Goal: Information Seeking & Learning: Learn about a topic

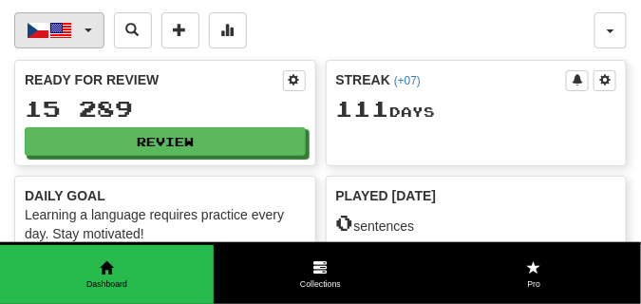
click at [85, 30] on span "button" at bounding box center [89, 30] width 8 height 4
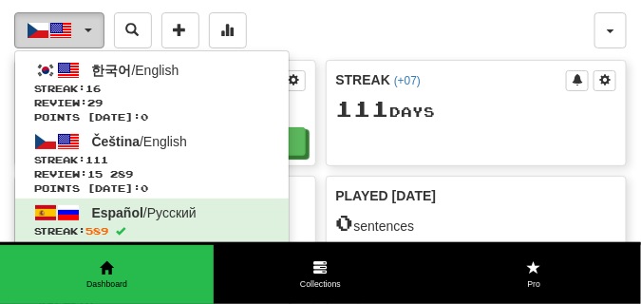
click at [85, 30] on span "button" at bounding box center [89, 30] width 8 height 4
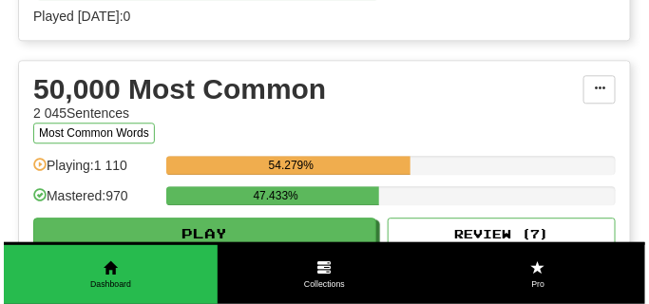
scroll to position [2136, 0]
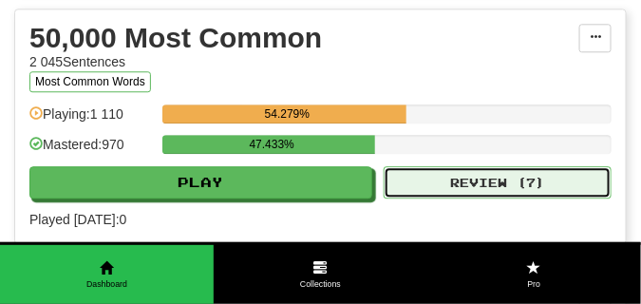
click at [441, 179] on button "Review ( 7 )" at bounding box center [498, 182] width 228 height 32
select select "**"
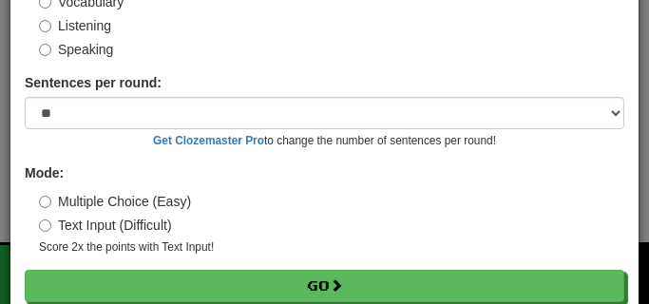
scroll to position [177, 0]
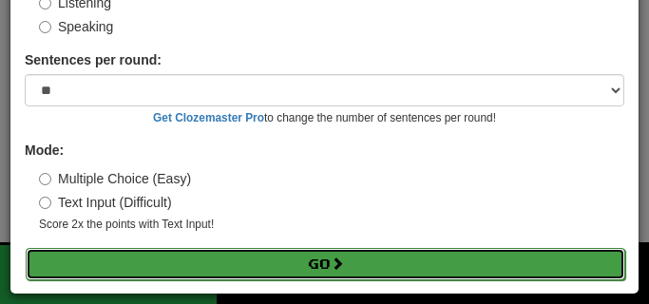
click at [291, 268] on button "Go" at bounding box center [325, 264] width 599 height 32
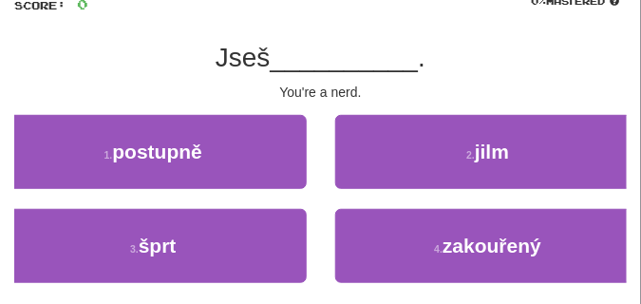
scroll to position [142, 0]
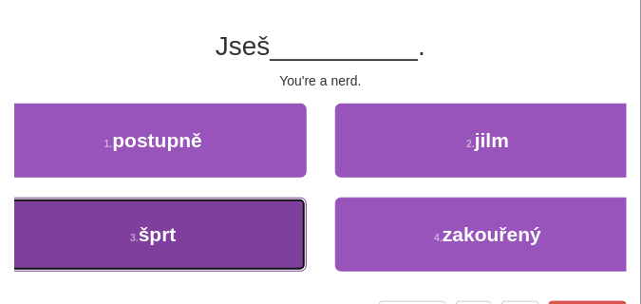
click at [223, 203] on button "3 . šprt" at bounding box center [153, 234] width 307 height 74
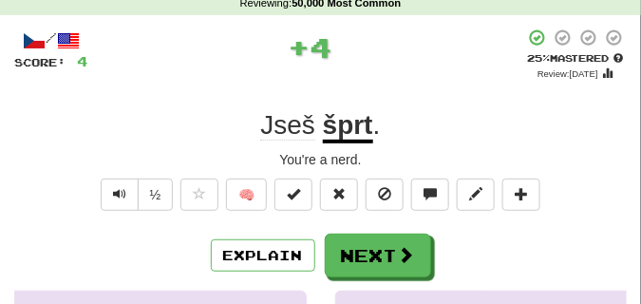
scroll to position [47, 0]
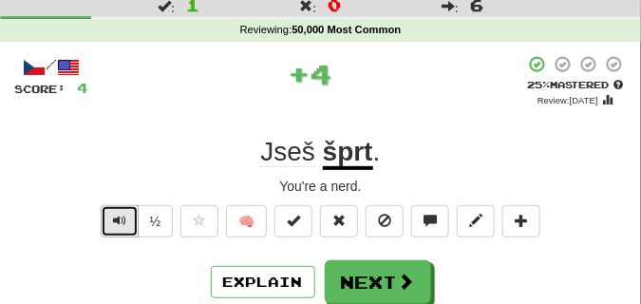
click at [124, 217] on span "Text-to-speech controls" at bounding box center [119, 220] width 13 height 13
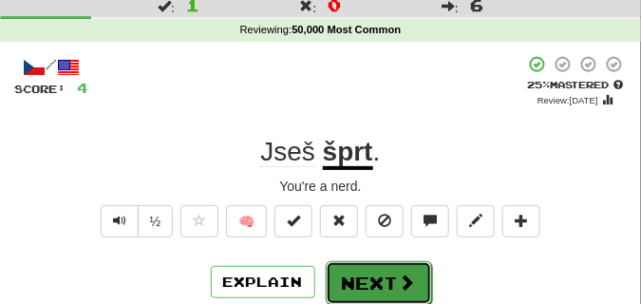
click at [349, 279] on button "Next" at bounding box center [379, 283] width 106 height 44
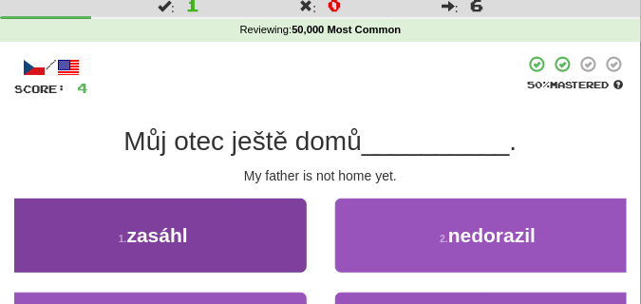
scroll to position [95, 0]
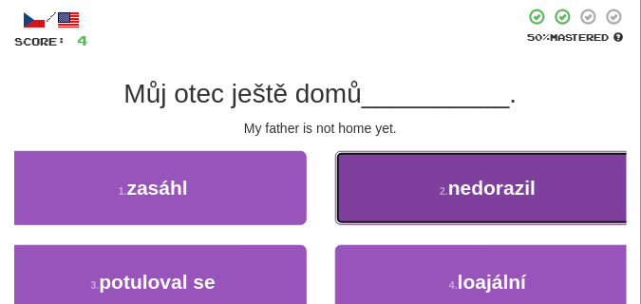
click at [431, 193] on button "2 . nedorazil" at bounding box center [488, 188] width 307 height 74
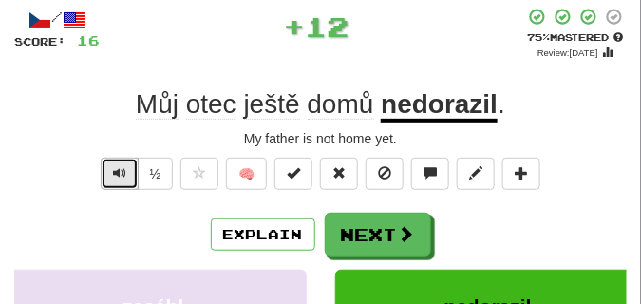
click at [117, 176] on span "Text-to-speech controls" at bounding box center [119, 172] width 13 height 13
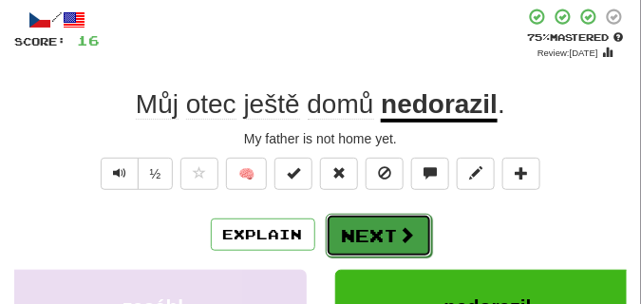
click at [369, 224] on button "Next" at bounding box center [379, 236] width 106 height 44
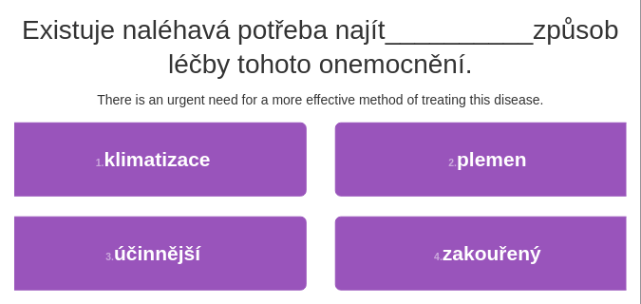
scroll to position [190, 0]
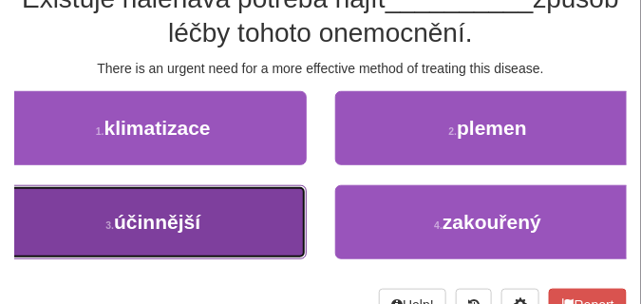
click at [168, 214] on span "účinnější" at bounding box center [157, 222] width 86 height 22
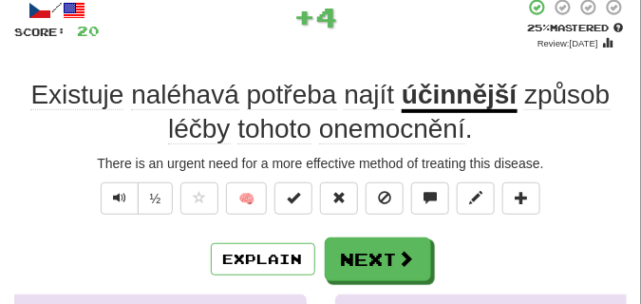
scroll to position [104, 0]
click at [111, 197] on button "Text-to-speech controls" at bounding box center [120, 198] width 38 height 32
click at [113, 197] on span "Text-to-speech controls" at bounding box center [119, 197] width 13 height 13
click at [114, 196] on span "Text-to-speech controls" at bounding box center [119, 197] width 13 height 13
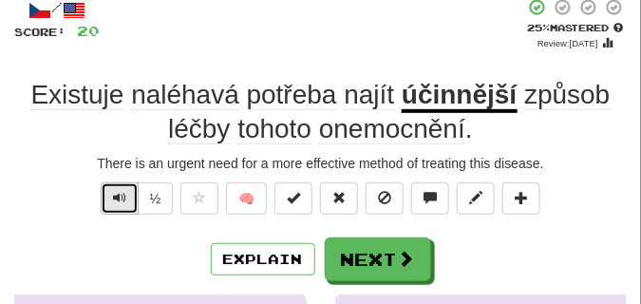
click at [114, 196] on span "Text-to-speech controls" at bounding box center [119, 197] width 13 height 13
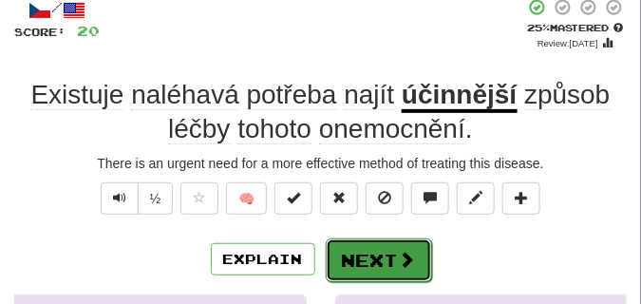
click at [350, 248] on button "Next" at bounding box center [379, 260] width 106 height 44
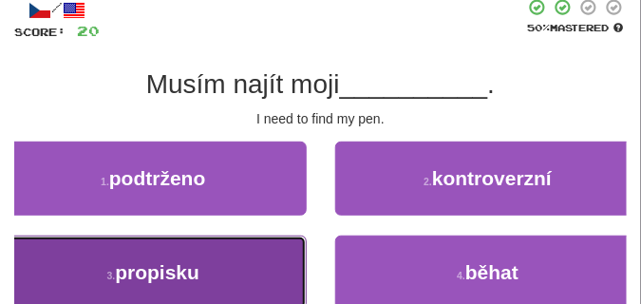
click at [246, 253] on button "3 . propisku" at bounding box center [153, 272] width 307 height 74
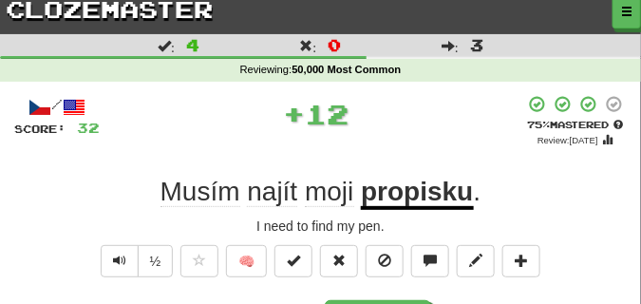
scroll to position [0, 0]
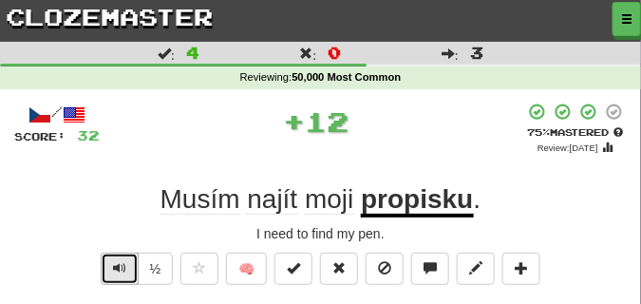
click at [121, 262] on span "Text-to-speech controls" at bounding box center [119, 267] width 13 height 13
click at [121, 261] on span "Text-to-speech controls" at bounding box center [119, 267] width 13 height 13
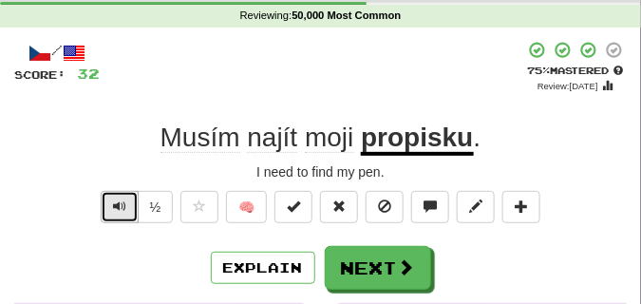
scroll to position [95, 0]
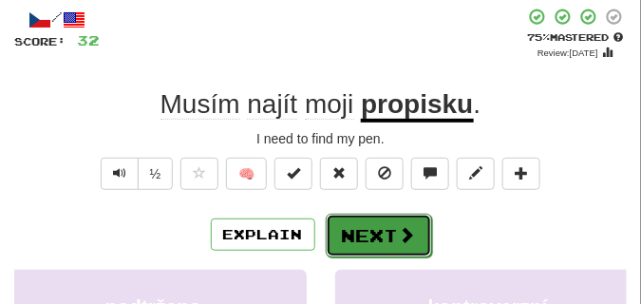
click at [387, 235] on button "Next" at bounding box center [379, 236] width 106 height 44
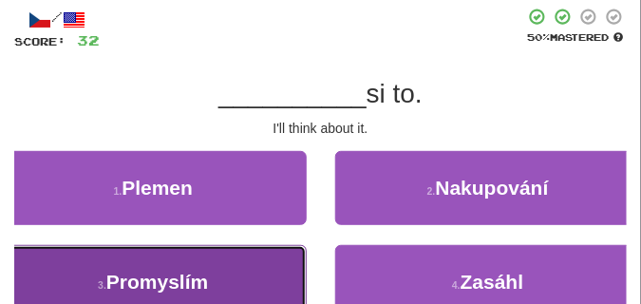
click at [235, 263] on button "3 . Promyslím" at bounding box center [153, 282] width 307 height 74
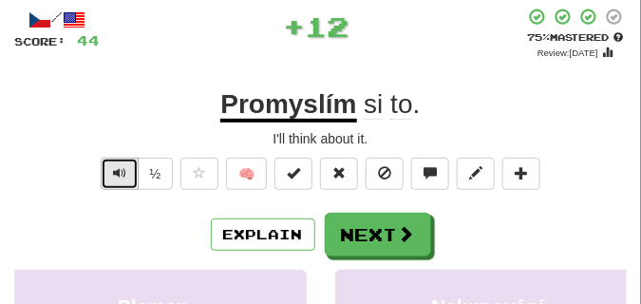
click at [109, 167] on button "Text-to-speech controls" at bounding box center [120, 174] width 38 height 32
click at [122, 166] on span "Text-to-speech controls" at bounding box center [119, 172] width 13 height 13
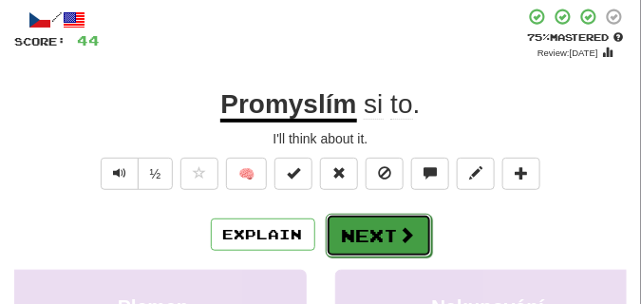
click at [380, 217] on button "Next" at bounding box center [379, 236] width 106 height 44
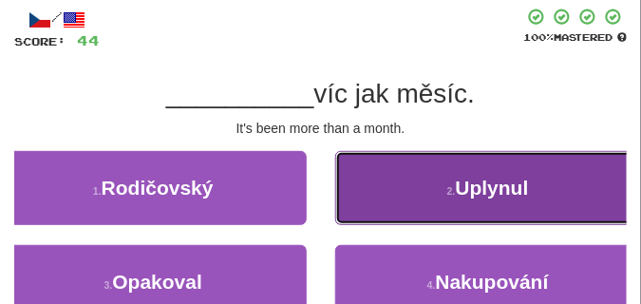
click at [419, 174] on button "2 . Uplynul" at bounding box center [488, 188] width 307 height 74
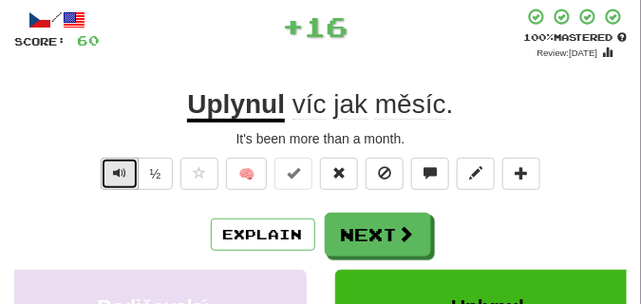
click at [122, 176] on span "Text-to-speech controls" at bounding box center [119, 172] width 13 height 13
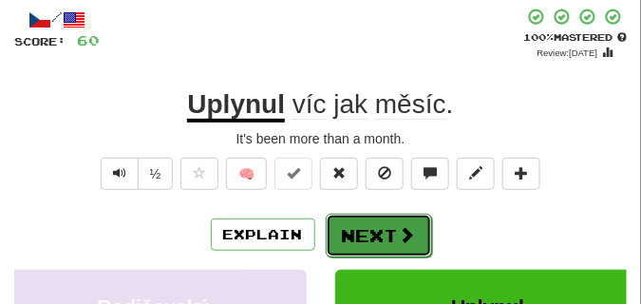
click at [346, 228] on button "Next" at bounding box center [379, 236] width 106 height 44
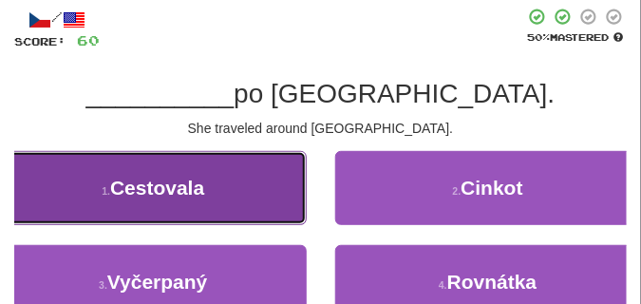
click at [246, 201] on button "1 . Cestovala" at bounding box center [153, 188] width 307 height 74
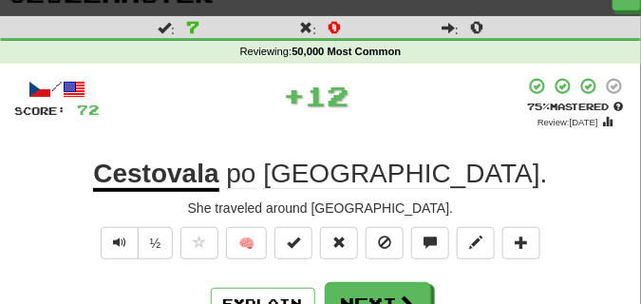
scroll to position [47, 0]
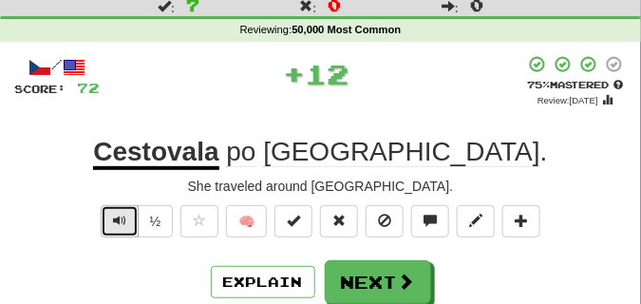
click at [111, 209] on button "Text-to-speech controls" at bounding box center [120, 221] width 38 height 32
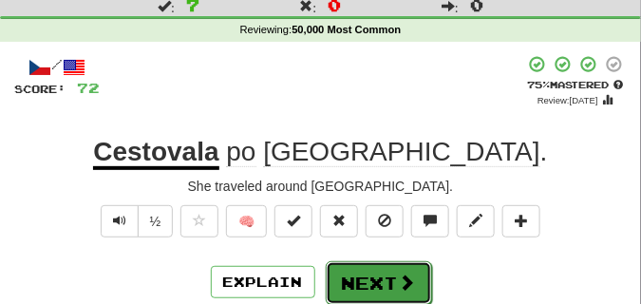
click at [357, 273] on button "Next" at bounding box center [379, 283] width 106 height 44
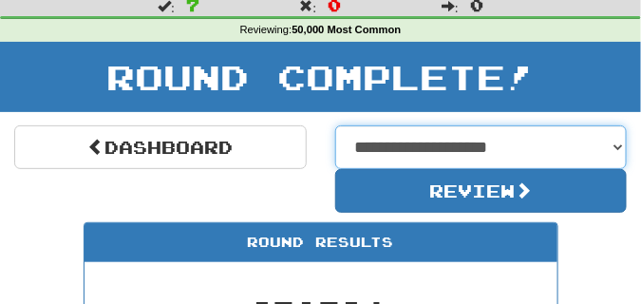
click at [621, 146] on select "**********" at bounding box center [481, 147] width 292 height 44
select select "**********"
click at [335, 125] on select "**********" at bounding box center [481, 147] width 292 height 44
select select "**********"
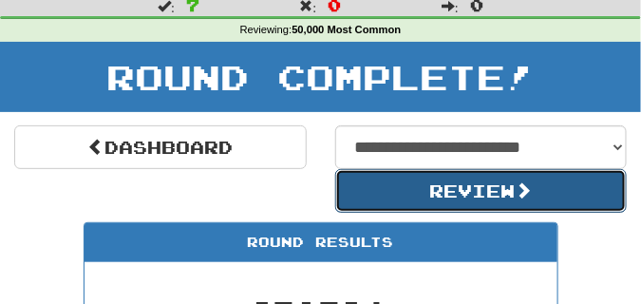
click at [437, 181] on button "Review" at bounding box center [481, 191] width 292 height 44
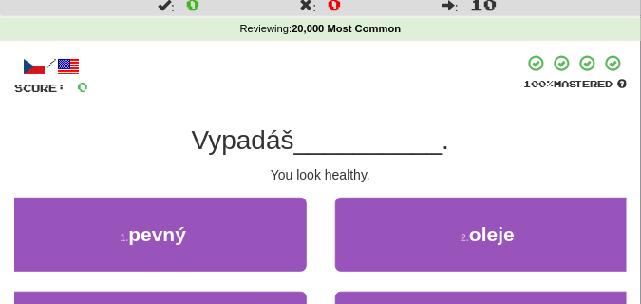
scroll to position [95, 0]
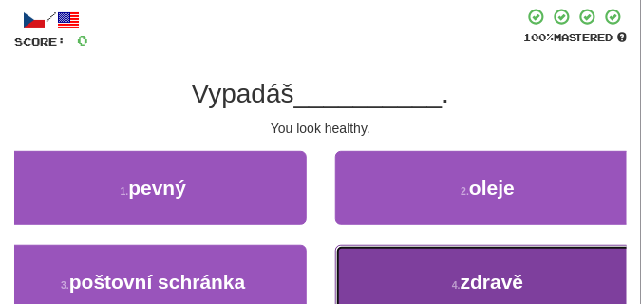
click at [385, 255] on button "4 . zdravě" at bounding box center [488, 282] width 307 height 74
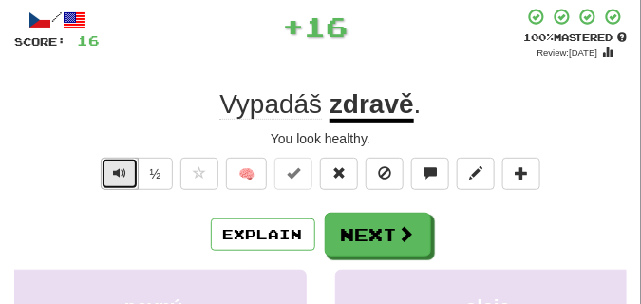
click at [107, 167] on button "Text-to-speech controls" at bounding box center [120, 174] width 38 height 32
click at [109, 166] on button "Text-to-speech controls" at bounding box center [120, 174] width 38 height 32
click at [109, 165] on button "Text-to-speech controls" at bounding box center [120, 174] width 38 height 32
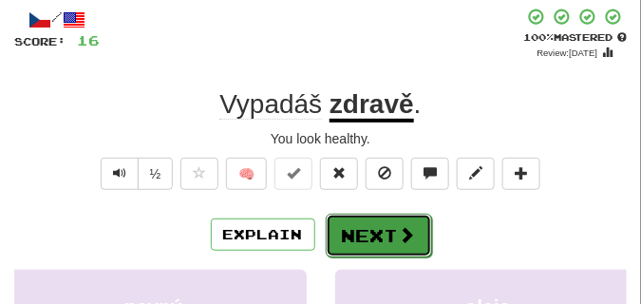
click at [367, 226] on button "Next" at bounding box center [379, 236] width 106 height 44
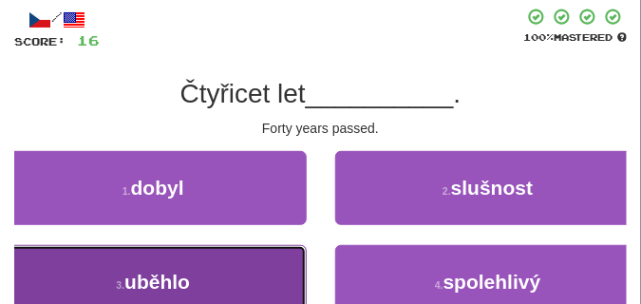
click at [270, 279] on button "3 . uběhlo" at bounding box center [153, 282] width 307 height 74
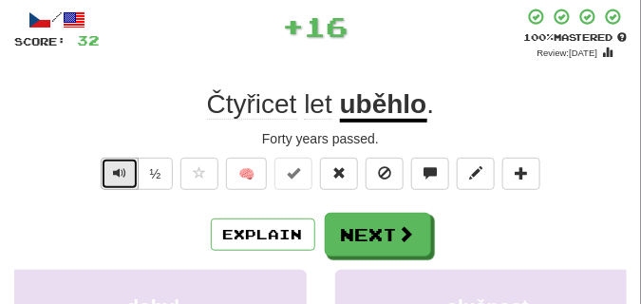
click at [114, 169] on span "Text-to-speech controls" at bounding box center [119, 172] width 13 height 13
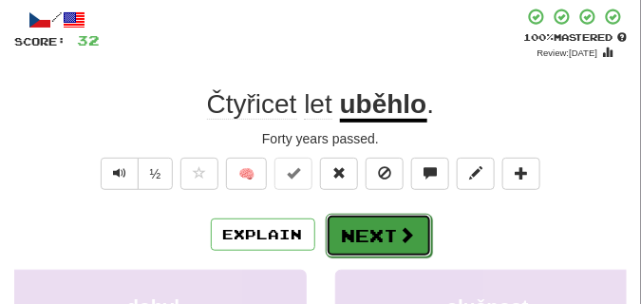
click at [375, 221] on button "Next" at bounding box center [379, 236] width 106 height 44
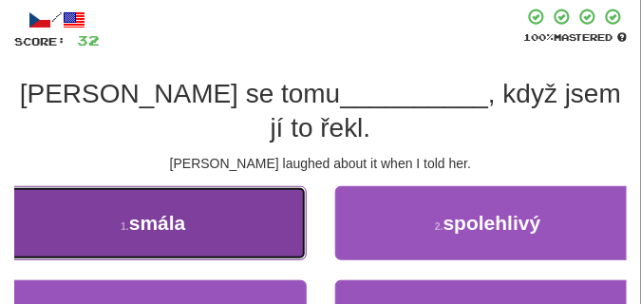
click at [255, 186] on button "1 . smála" at bounding box center [153, 223] width 307 height 74
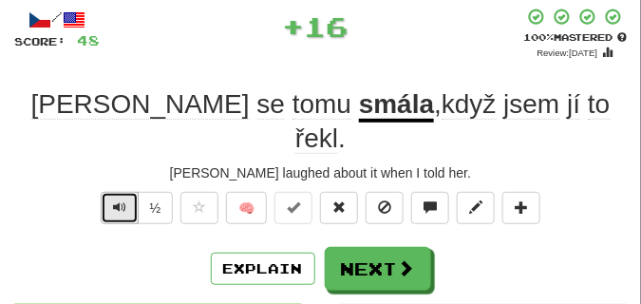
click at [122, 200] on span "Text-to-speech controls" at bounding box center [119, 206] width 13 height 13
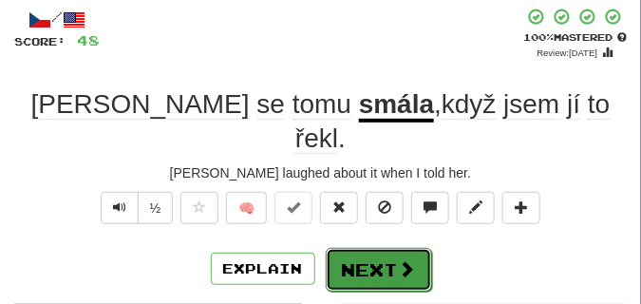
click at [357, 248] on button "Next" at bounding box center [379, 270] width 106 height 44
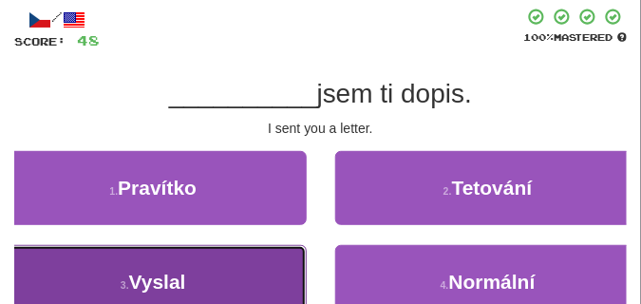
click at [168, 279] on span "Vyslal" at bounding box center [157, 282] width 57 height 22
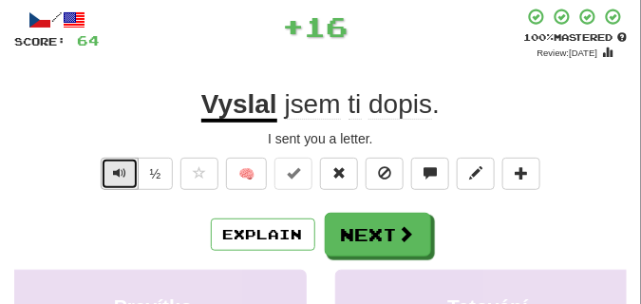
click at [121, 170] on span "Text-to-speech controls" at bounding box center [119, 172] width 13 height 13
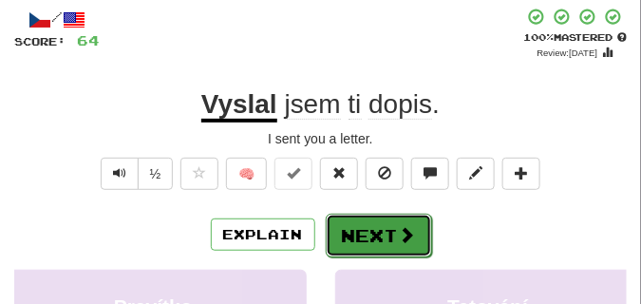
click at [371, 218] on button "Next" at bounding box center [379, 236] width 106 height 44
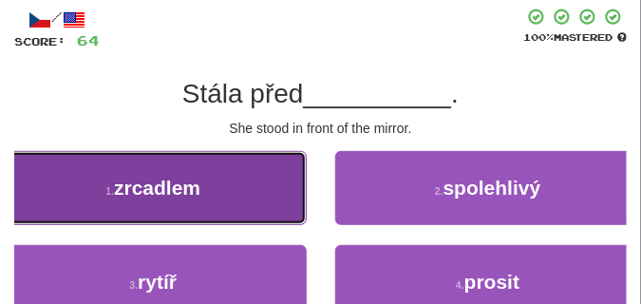
click at [265, 197] on button "1 . zrcadlem" at bounding box center [153, 188] width 307 height 74
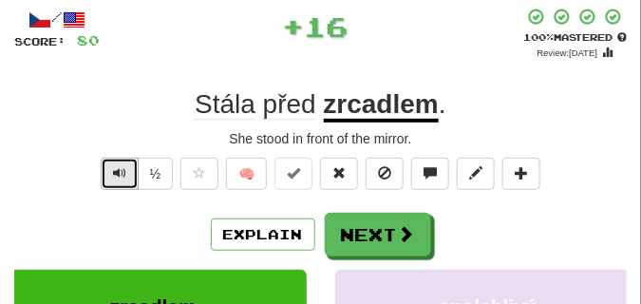
click at [117, 172] on span "Text-to-speech controls" at bounding box center [119, 172] width 13 height 13
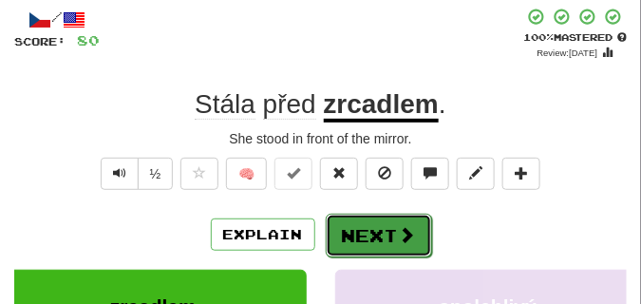
click at [369, 222] on button "Next" at bounding box center [379, 236] width 106 height 44
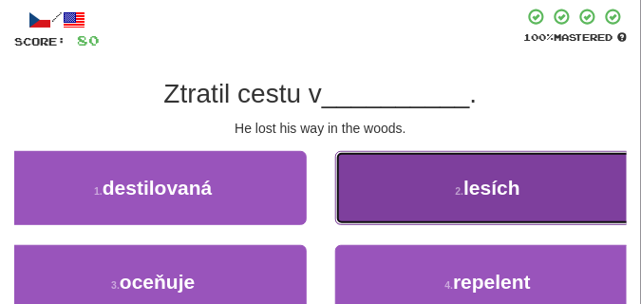
click at [423, 192] on button "2 . lesích" at bounding box center [488, 188] width 307 height 74
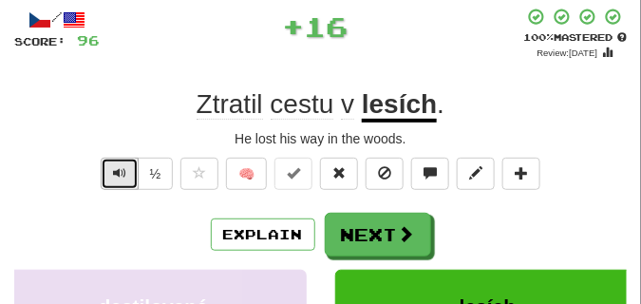
click at [124, 175] on span "Text-to-speech controls" at bounding box center [119, 172] width 13 height 13
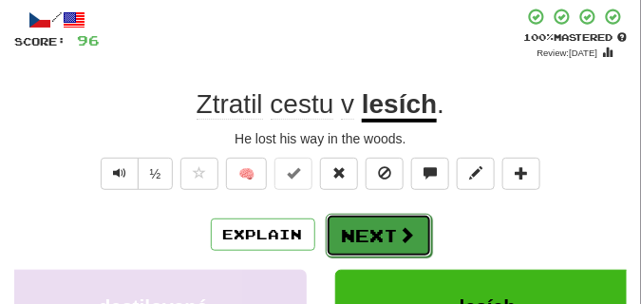
click at [374, 221] on button "Next" at bounding box center [379, 236] width 106 height 44
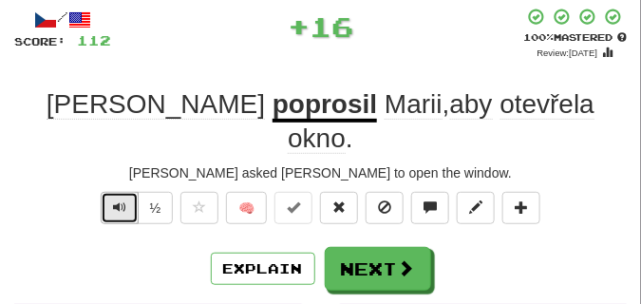
click at [115, 200] on span "Text-to-speech controls" at bounding box center [119, 206] width 13 height 13
click at [116, 192] on button "Text-to-speech controls" at bounding box center [120, 208] width 38 height 32
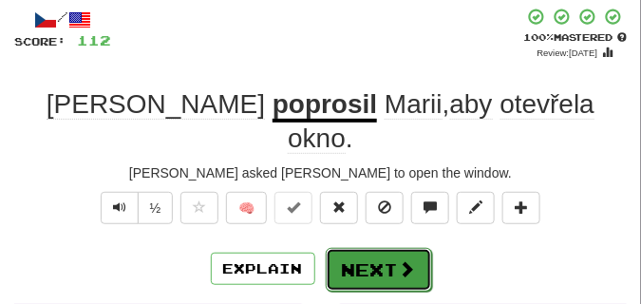
click at [369, 248] on button "Next" at bounding box center [379, 270] width 106 height 44
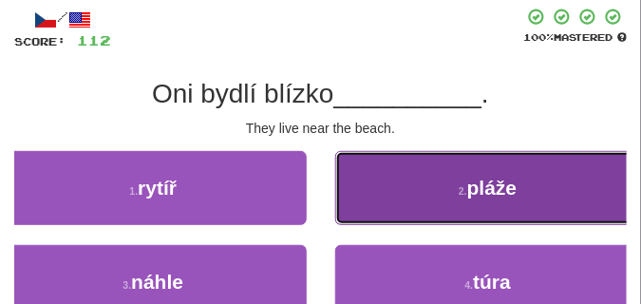
click at [387, 192] on button "2 . pláže" at bounding box center [488, 188] width 307 height 74
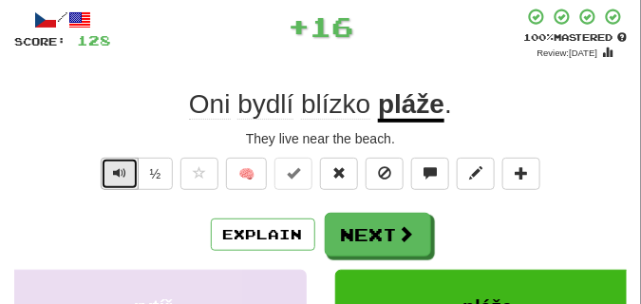
click at [113, 168] on span "Text-to-speech controls" at bounding box center [119, 172] width 13 height 13
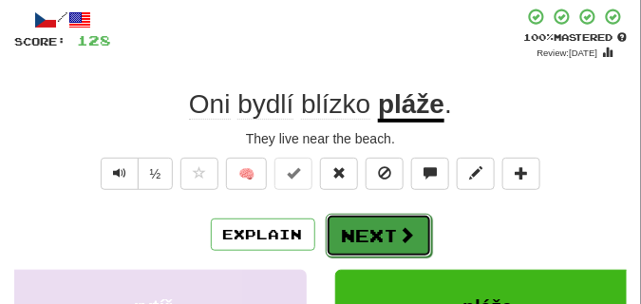
click at [375, 216] on button "Next" at bounding box center [379, 236] width 106 height 44
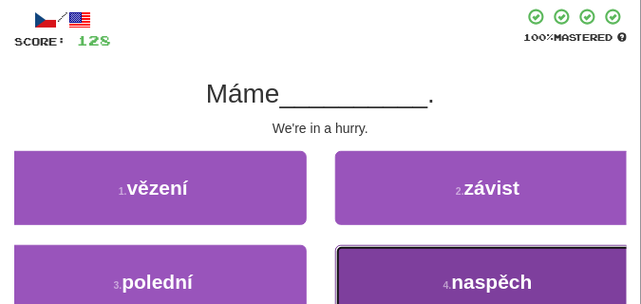
click at [381, 262] on button "4 . naspěch" at bounding box center [488, 282] width 307 height 74
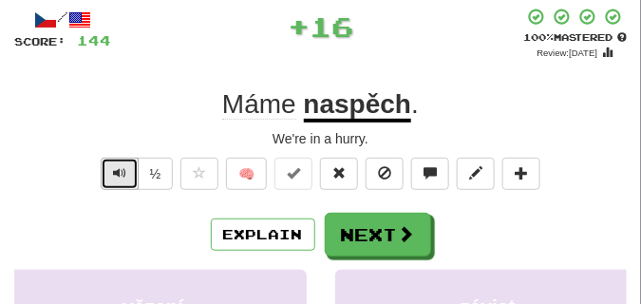
click at [132, 179] on button "Text-to-speech controls" at bounding box center [120, 174] width 38 height 32
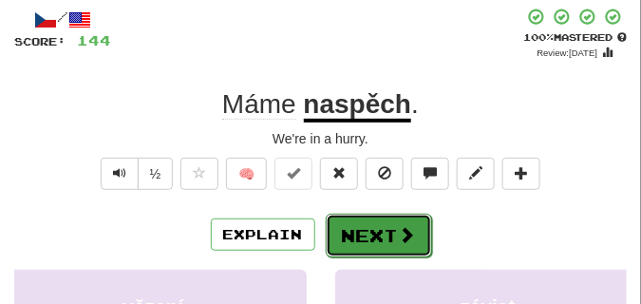
click at [355, 223] on button "Next" at bounding box center [379, 236] width 106 height 44
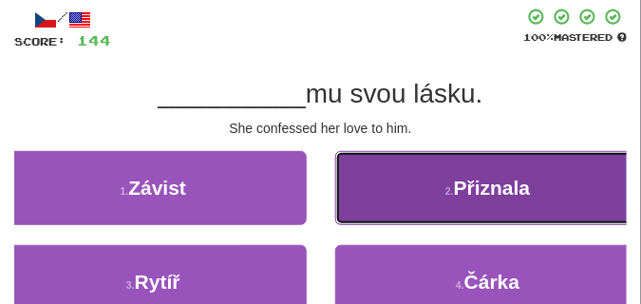
click at [489, 189] on span "Přiznala" at bounding box center [492, 188] width 77 height 22
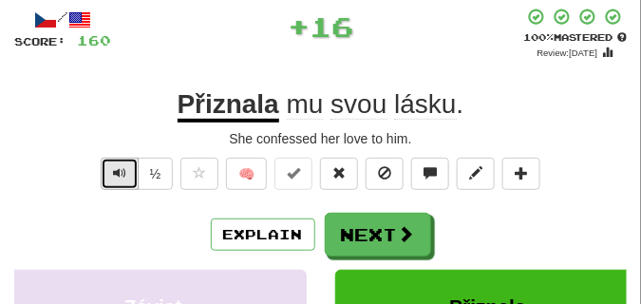
click at [110, 168] on button "Text-to-speech controls" at bounding box center [120, 174] width 38 height 32
click at [115, 168] on span "Text-to-speech controls" at bounding box center [119, 172] width 13 height 13
click at [116, 167] on span "Text-to-speech controls" at bounding box center [119, 172] width 13 height 13
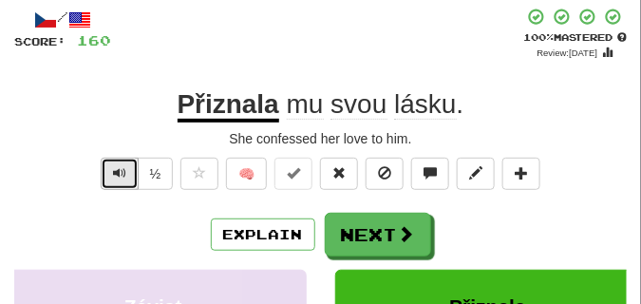
click at [122, 171] on span "Text-to-speech controls" at bounding box center [119, 172] width 13 height 13
click at [121, 171] on span "Text-to-speech controls" at bounding box center [119, 172] width 13 height 13
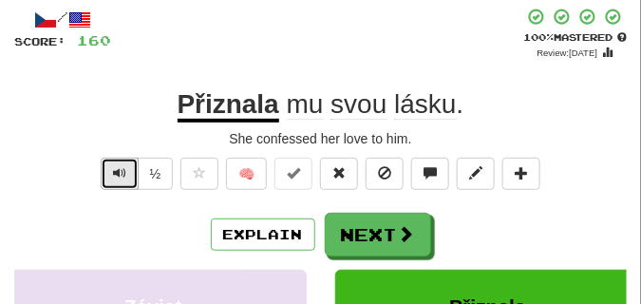
click at [121, 171] on span "Text-to-speech controls" at bounding box center [119, 172] width 13 height 13
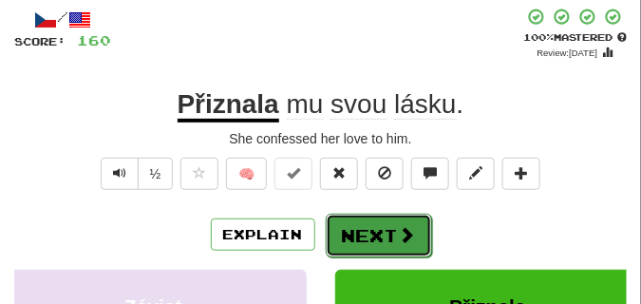
click at [365, 227] on button "Next" at bounding box center [379, 236] width 106 height 44
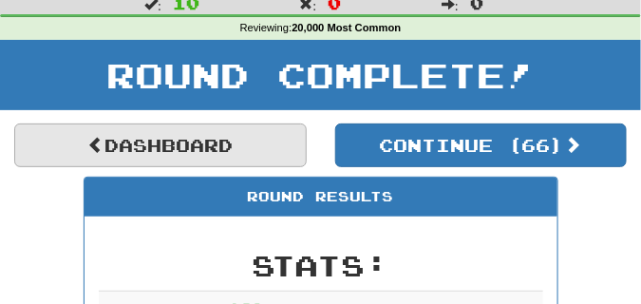
scroll to position [36, 0]
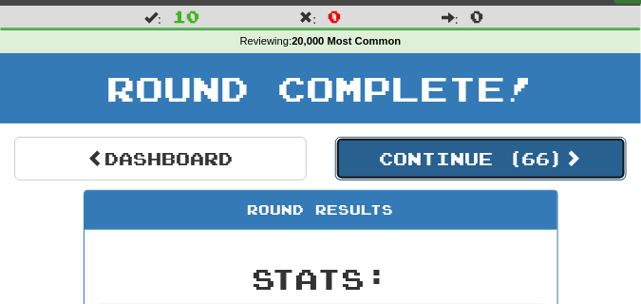
click at [395, 156] on button "Continue ( 66 )" at bounding box center [481, 159] width 292 height 44
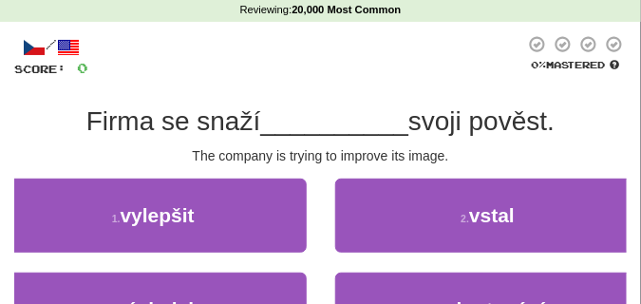
scroll to position [84, 0]
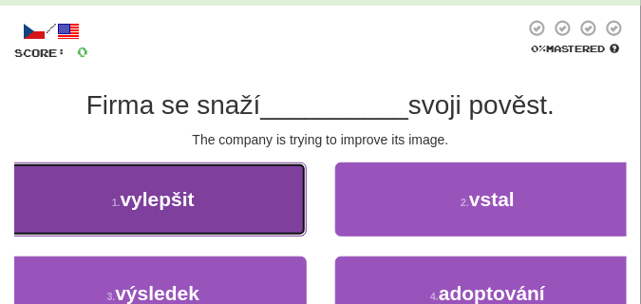
click at [221, 207] on button "1 . vylepšit" at bounding box center [153, 199] width 307 height 74
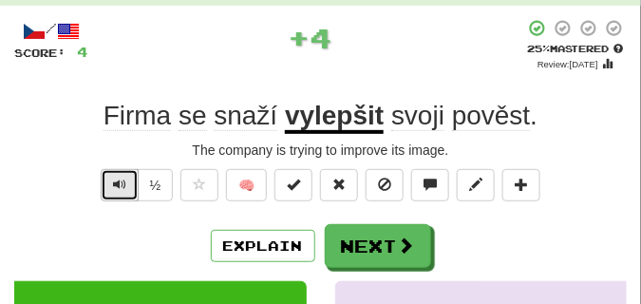
click at [119, 187] on span "Text-to-speech controls" at bounding box center [119, 184] width 13 height 13
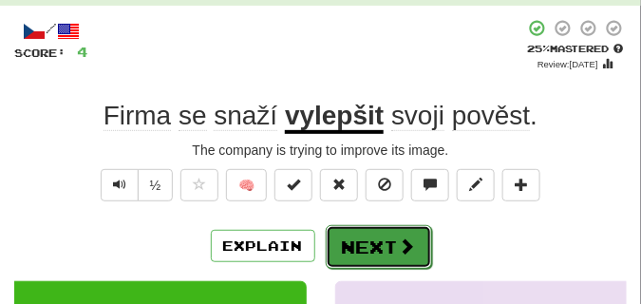
click at [359, 235] on button "Next" at bounding box center [379, 247] width 106 height 44
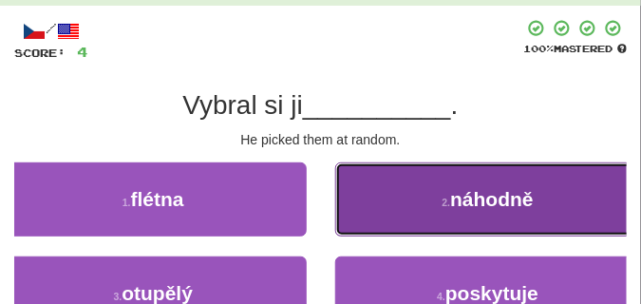
click at [369, 198] on button "2 . náhodně" at bounding box center [488, 199] width 307 height 74
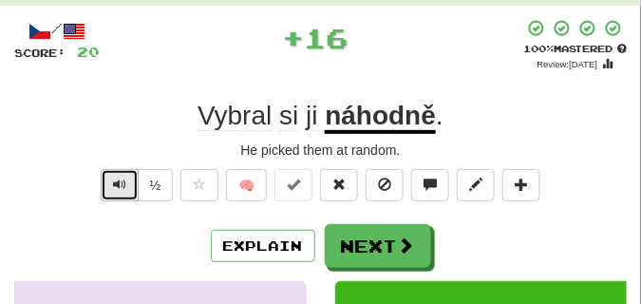
click at [118, 192] on button "Text-to-speech controls" at bounding box center [120, 185] width 38 height 32
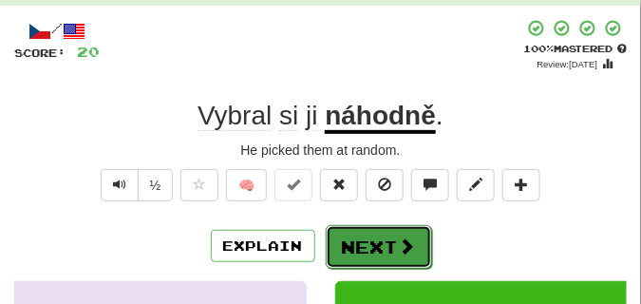
click at [367, 233] on button "Next" at bounding box center [379, 247] width 106 height 44
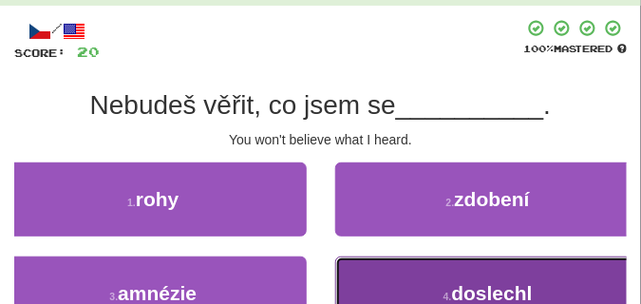
click at [408, 274] on button "4 . doslechl" at bounding box center [488, 293] width 307 height 74
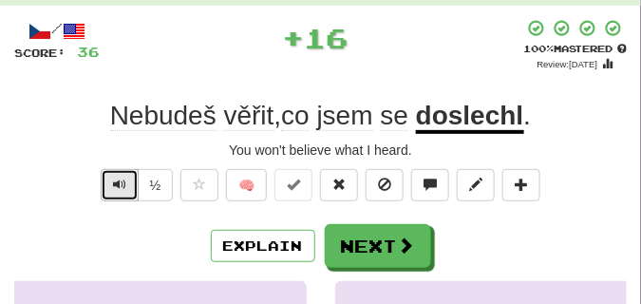
click at [115, 180] on span "Text-to-speech controls" at bounding box center [119, 184] width 13 height 13
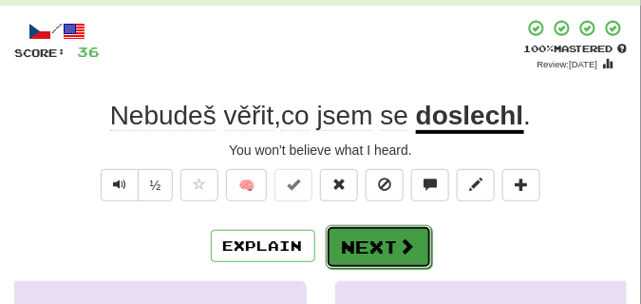
click at [409, 239] on span at bounding box center [407, 245] width 17 height 17
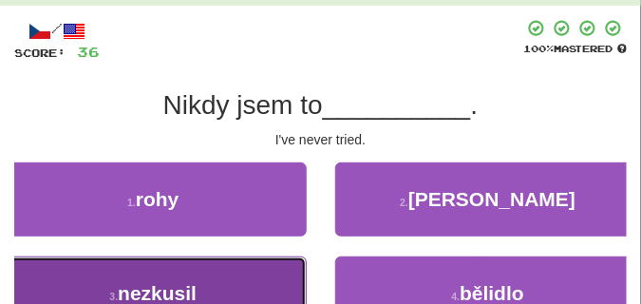
click at [272, 275] on button "3 . nezkusil" at bounding box center [153, 293] width 307 height 74
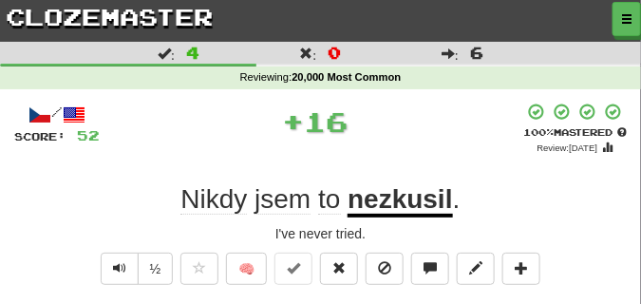
scroll to position [47, 0]
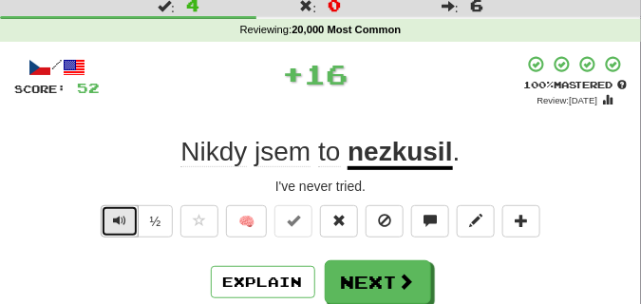
click at [110, 221] on button "Text-to-speech controls" at bounding box center [120, 221] width 38 height 32
click at [110, 220] on button "Text-to-speech controls" at bounding box center [120, 221] width 38 height 32
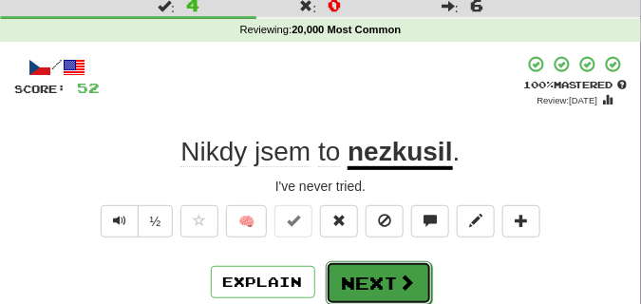
click at [382, 269] on button "Next" at bounding box center [379, 283] width 106 height 44
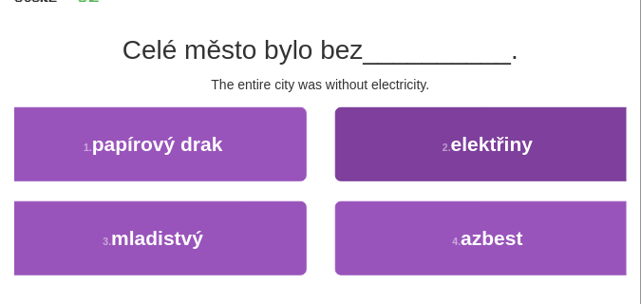
scroll to position [142, 0]
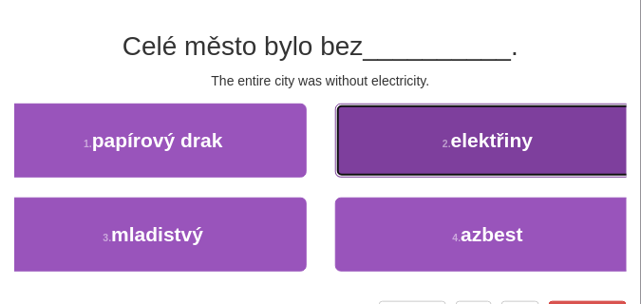
click at [391, 156] on button "2 . elektřiny" at bounding box center [488, 140] width 307 height 74
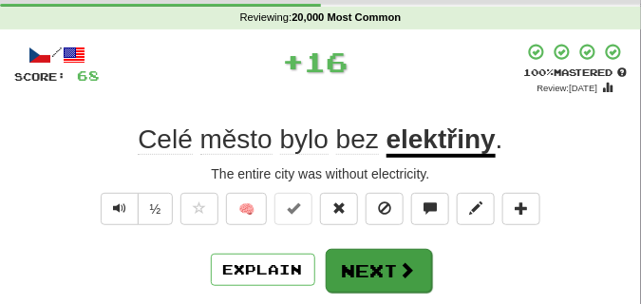
scroll to position [47, 0]
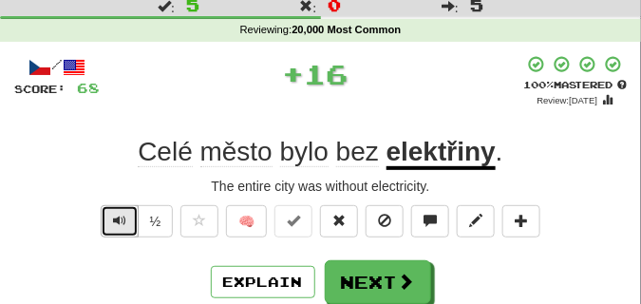
click at [122, 218] on span "Text-to-speech controls" at bounding box center [119, 220] width 13 height 13
click at [122, 217] on span "Text-to-speech controls" at bounding box center [119, 220] width 13 height 13
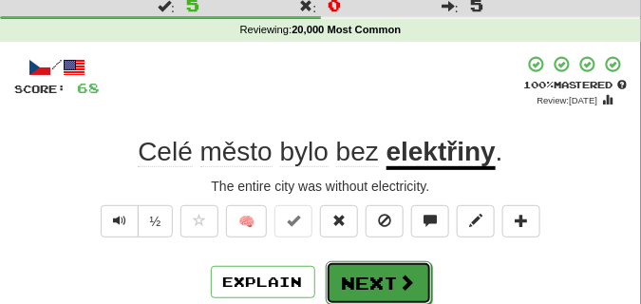
click at [356, 273] on button "Next" at bounding box center [379, 283] width 106 height 44
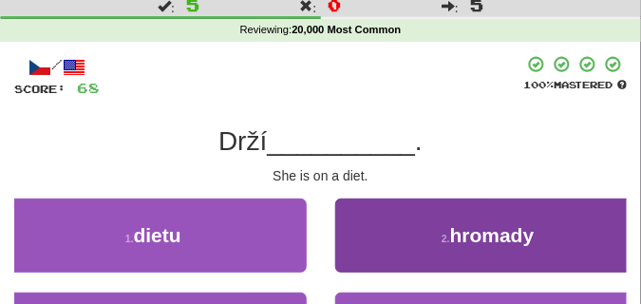
scroll to position [95, 0]
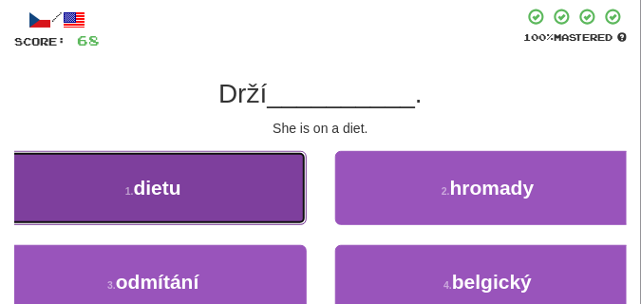
click at [234, 195] on button "1 . dietu" at bounding box center [153, 188] width 307 height 74
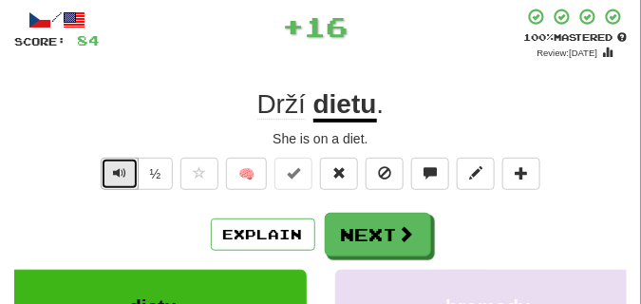
click at [118, 166] on span "Text-to-speech controls" at bounding box center [119, 172] width 13 height 13
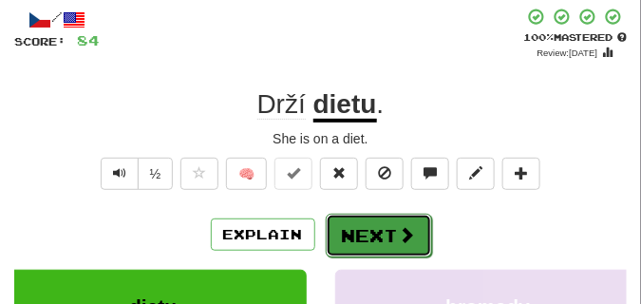
click at [358, 216] on button "Next" at bounding box center [379, 236] width 106 height 44
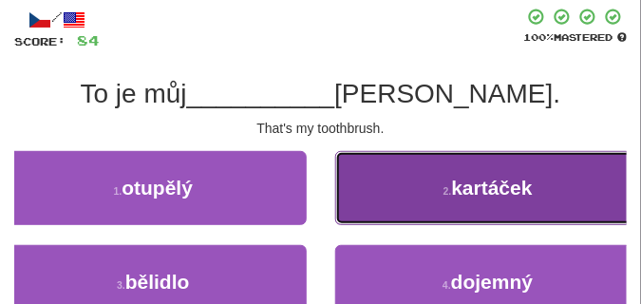
click at [397, 193] on button "2 . kartáček" at bounding box center [488, 188] width 307 height 74
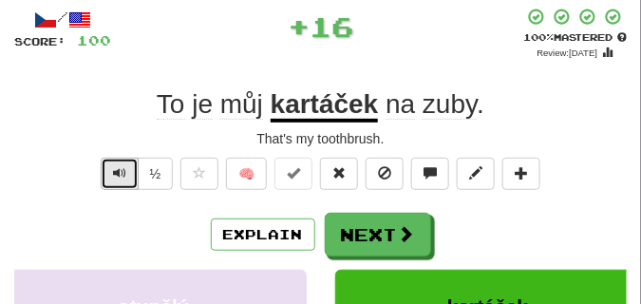
click at [120, 169] on span "Text-to-speech controls" at bounding box center [119, 172] width 13 height 13
click at [120, 170] on span "Text-to-speech controls" at bounding box center [119, 172] width 13 height 13
click at [121, 170] on span "Text-to-speech controls" at bounding box center [119, 172] width 13 height 13
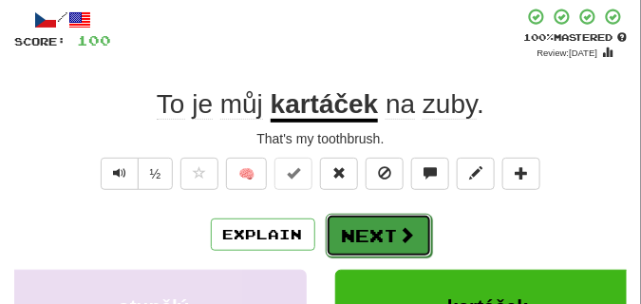
click at [358, 223] on button "Next" at bounding box center [379, 236] width 106 height 44
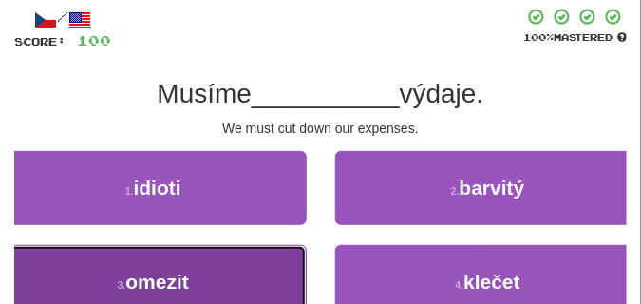
click at [281, 267] on button "3 . omezit" at bounding box center [153, 282] width 307 height 74
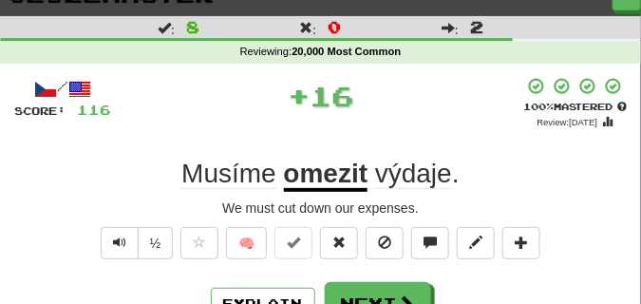
scroll to position [47, 0]
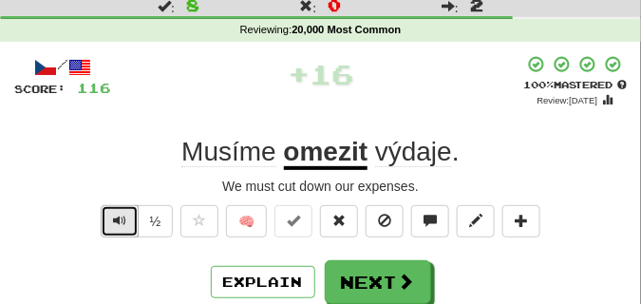
click at [117, 216] on span "Text-to-speech controls" at bounding box center [119, 220] width 13 height 13
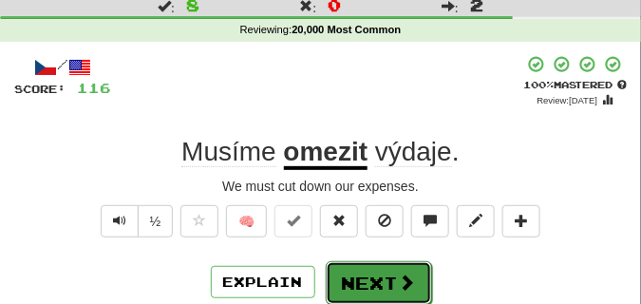
click at [364, 272] on button "Next" at bounding box center [379, 283] width 106 height 44
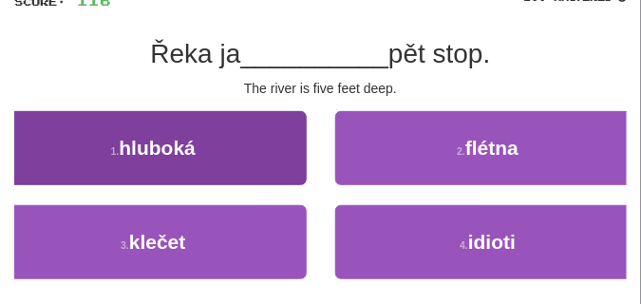
scroll to position [142, 0]
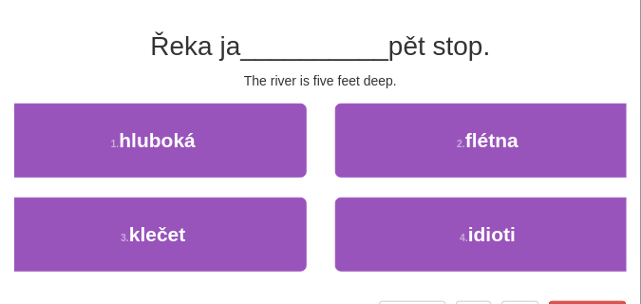
click at [233, 180] on div "1 . hluboká" at bounding box center [153, 150] width 335 height 94
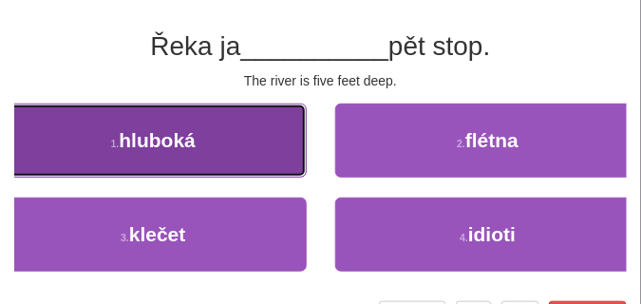
click at [232, 173] on button "1 . hluboká" at bounding box center [153, 140] width 307 height 74
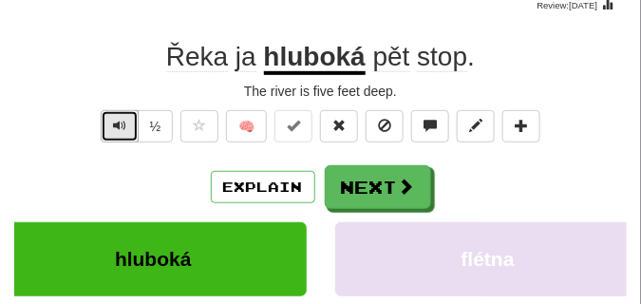
click at [115, 119] on span "Text-to-speech controls" at bounding box center [119, 125] width 13 height 13
click at [116, 119] on span "Text-to-speech controls" at bounding box center [119, 125] width 13 height 13
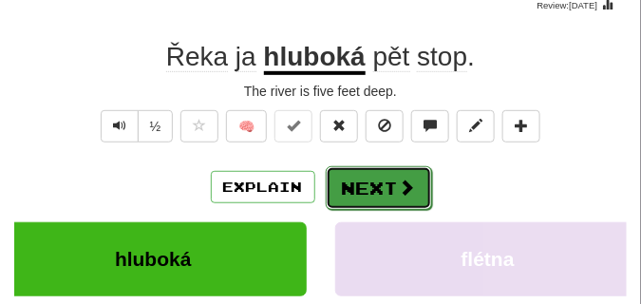
click at [379, 186] on button "Next" at bounding box center [379, 188] width 106 height 44
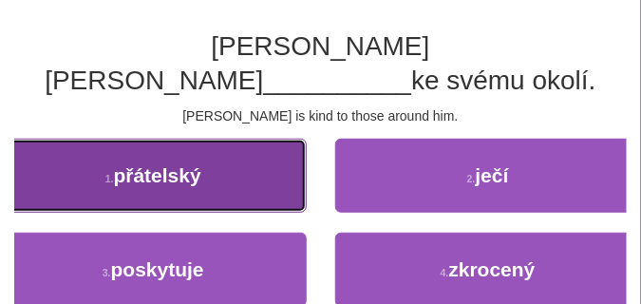
click at [299, 146] on button "1 . přátelský" at bounding box center [153, 176] width 307 height 74
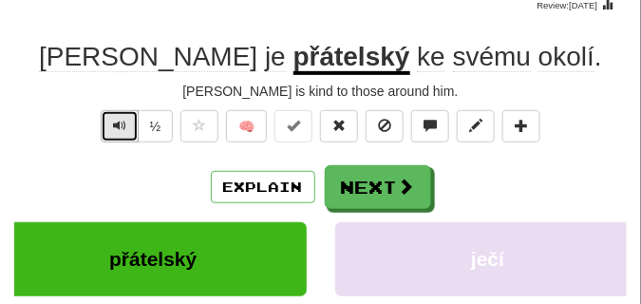
click at [115, 121] on span "Text-to-speech controls" at bounding box center [119, 125] width 13 height 13
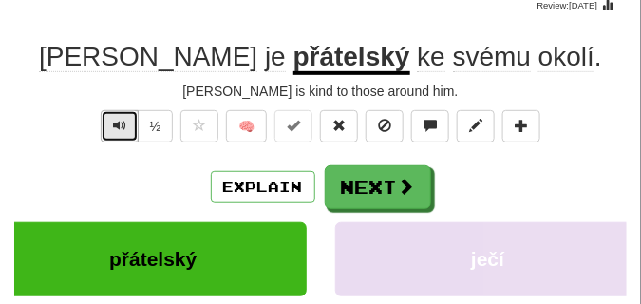
click at [119, 117] on button "Text-to-speech controls" at bounding box center [120, 126] width 38 height 32
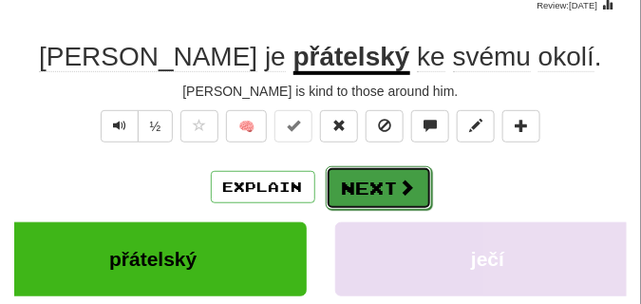
click at [361, 176] on button "Next" at bounding box center [379, 188] width 106 height 44
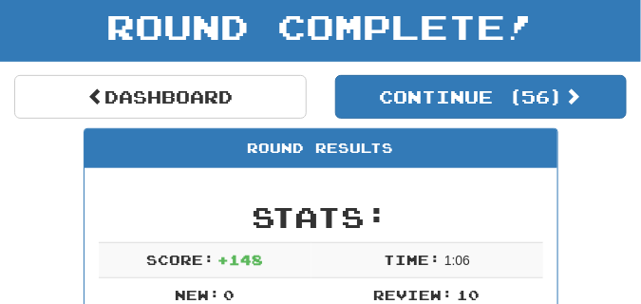
scroll to position [84, 0]
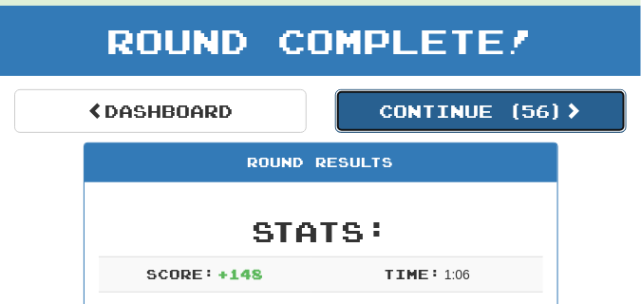
click at [418, 107] on button "Continue ( 56 )" at bounding box center [481, 111] width 292 height 44
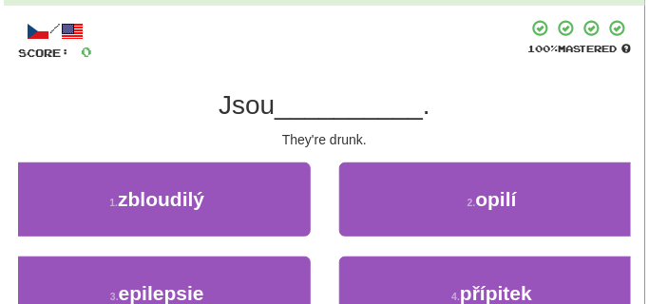
scroll to position [131, 0]
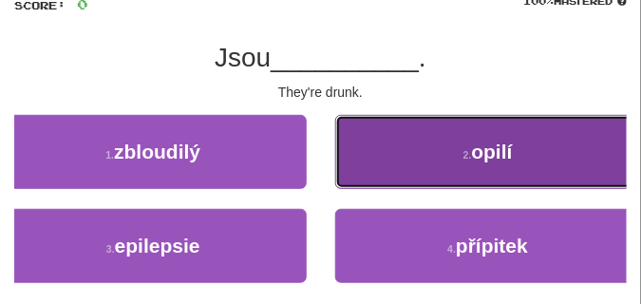
click at [374, 140] on button "2 . opilí" at bounding box center [488, 152] width 307 height 74
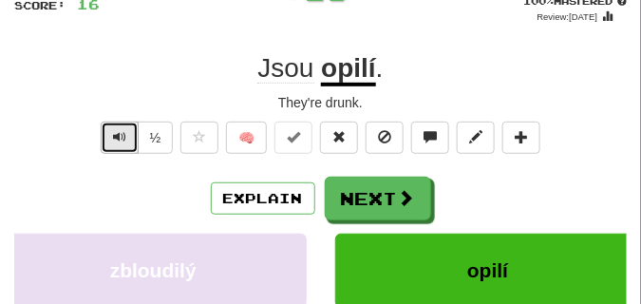
click at [114, 136] on span "Text-to-speech controls" at bounding box center [119, 136] width 13 height 13
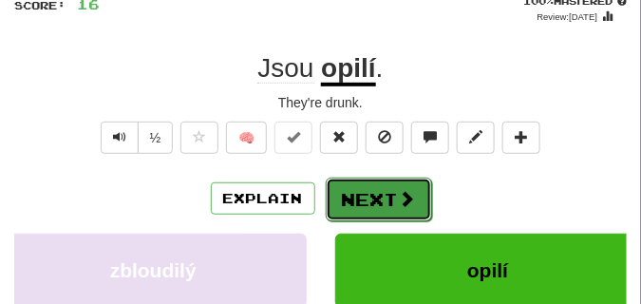
click at [369, 187] on button "Next" at bounding box center [379, 200] width 106 height 44
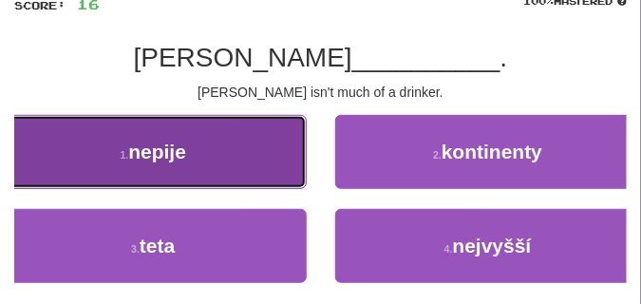
click at [184, 142] on span "nepije" at bounding box center [157, 152] width 58 height 22
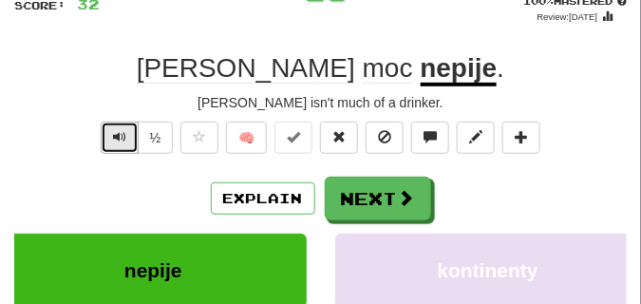
click at [113, 131] on span "Text-to-speech controls" at bounding box center [119, 136] width 13 height 13
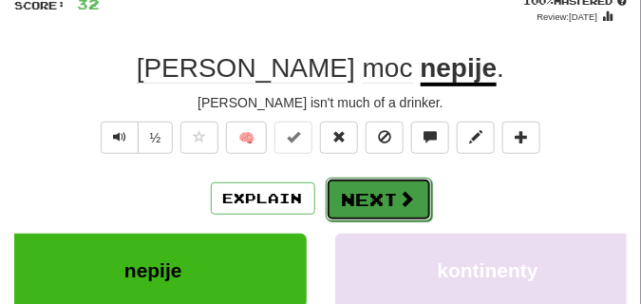
click at [364, 179] on button "Next" at bounding box center [379, 200] width 106 height 44
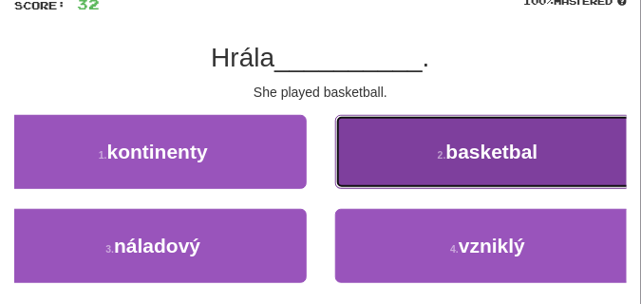
click at [399, 146] on button "2 . basketbal" at bounding box center [488, 152] width 307 height 74
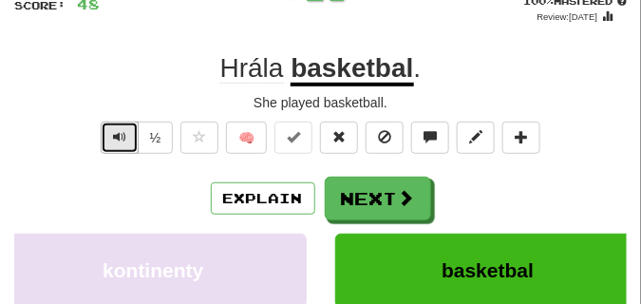
click at [117, 137] on span "Text-to-speech controls" at bounding box center [119, 136] width 13 height 13
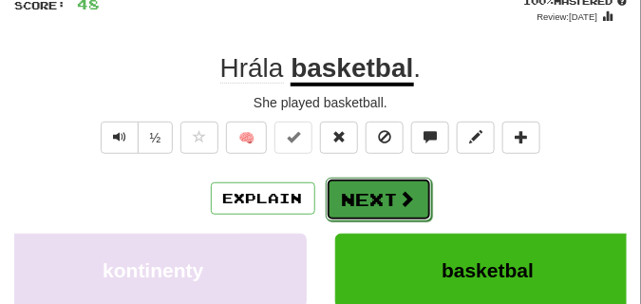
click at [366, 184] on button "Next" at bounding box center [379, 200] width 106 height 44
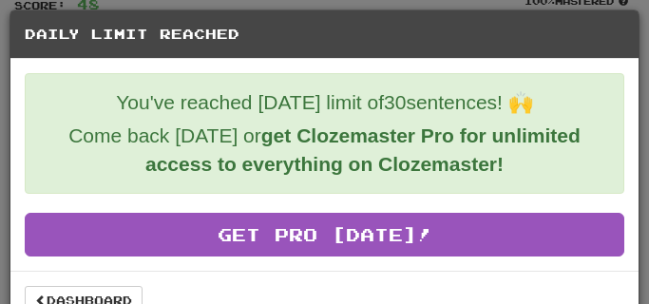
scroll to position [34, 0]
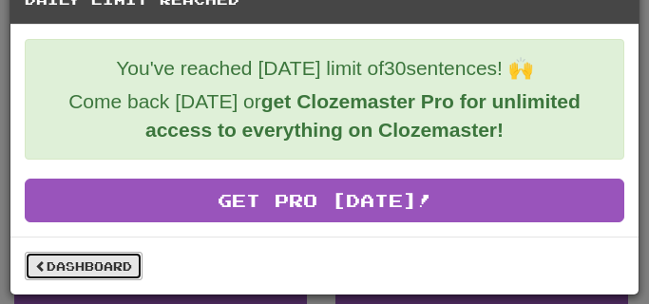
click at [87, 261] on link "Dashboard" at bounding box center [84, 266] width 118 height 28
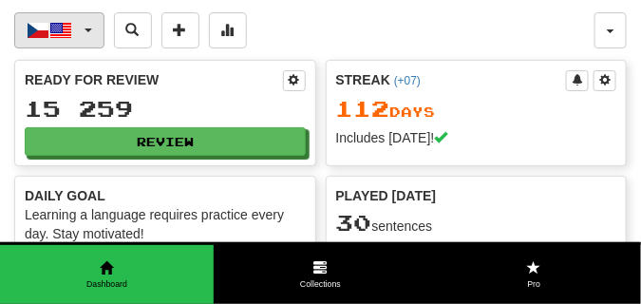
click at [86, 28] on span "button" at bounding box center [89, 30] width 8 height 4
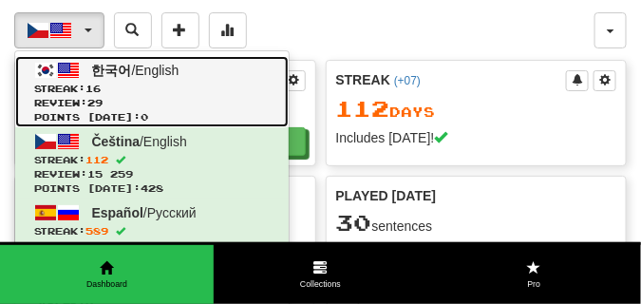
click at [108, 96] on span "Review: 29" at bounding box center [151, 103] width 235 height 14
